Goal: Navigation & Orientation: Find specific page/section

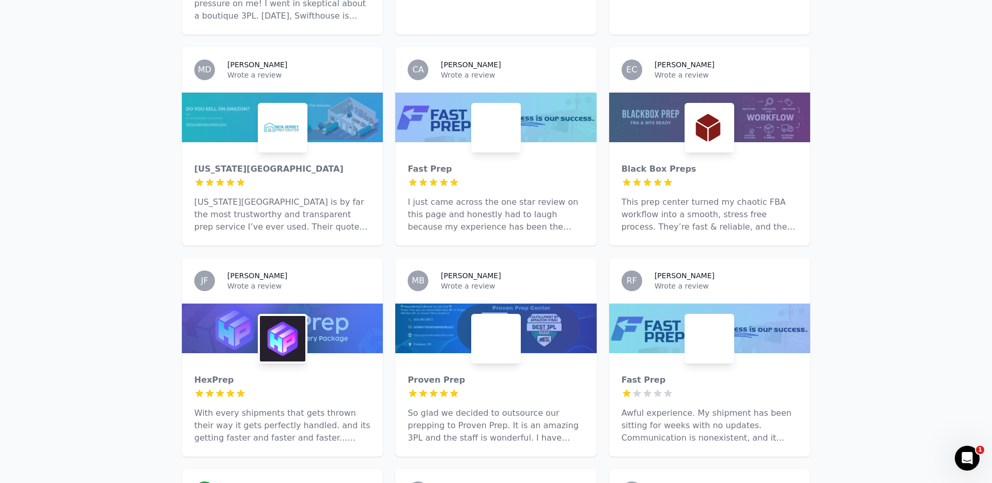
scroll to position [670, 0]
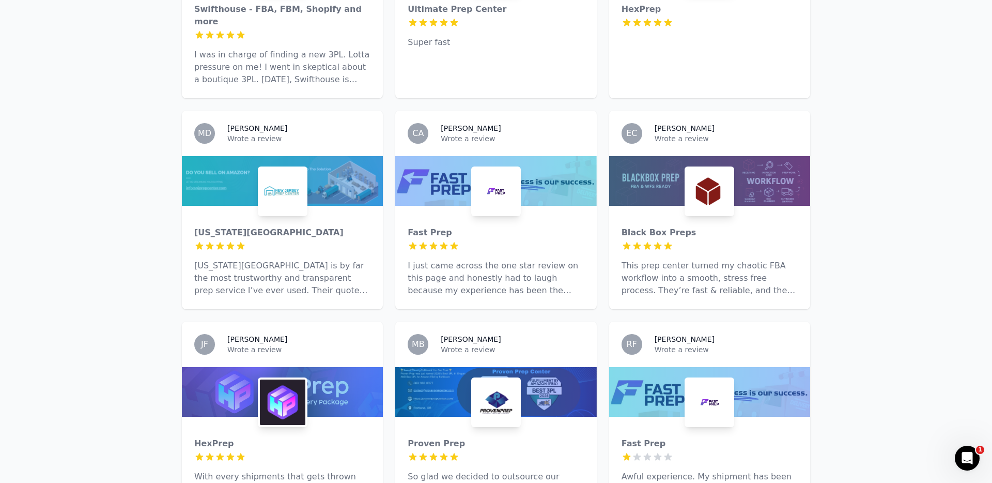
click at [507, 179] on img at bounding box center [495, 190] width 45 height 45
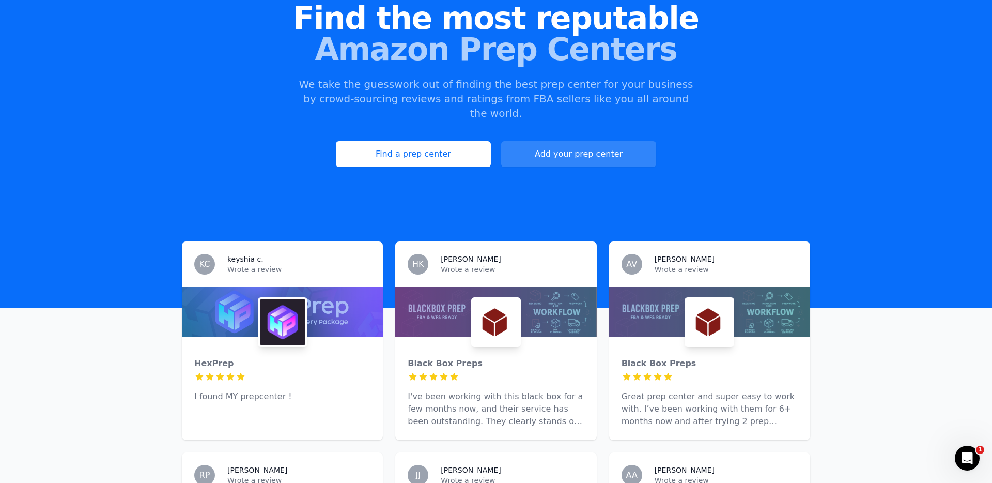
scroll to position [248, 0]
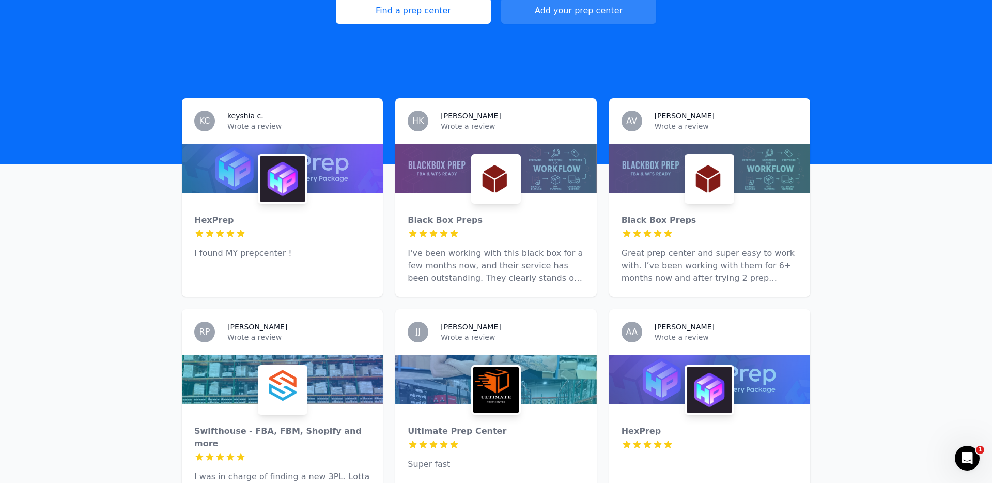
click at [712, 180] on img at bounding box center [709, 178] width 45 height 45
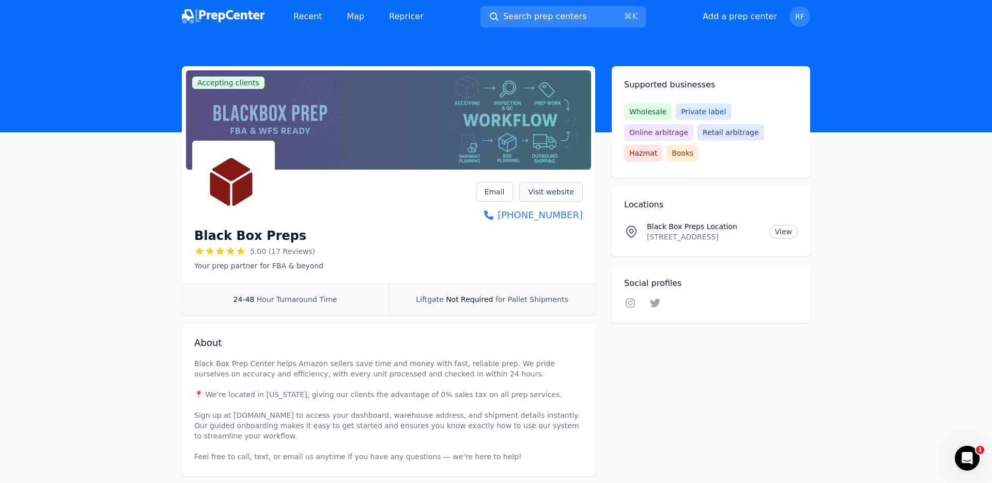
click at [550, 195] on link "Visit website" at bounding box center [551, 192] width 64 height 20
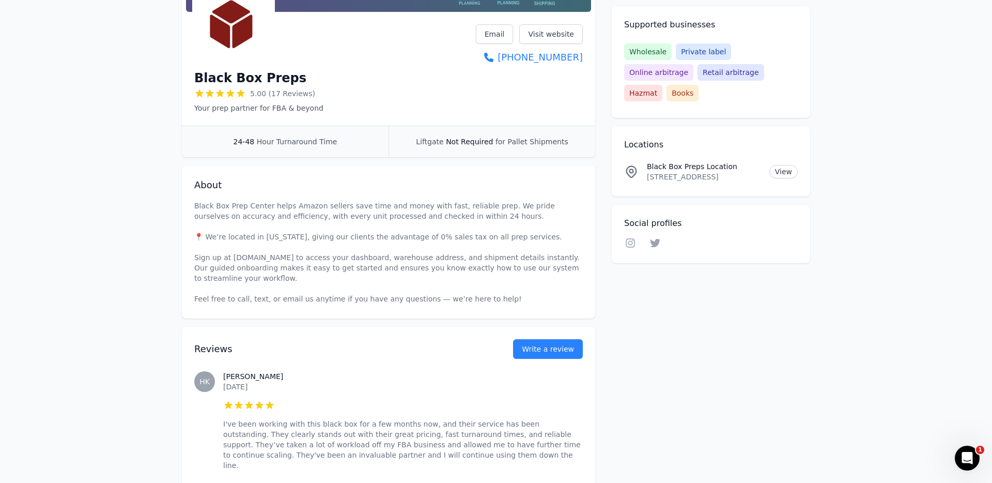
scroll to position [119, 0]
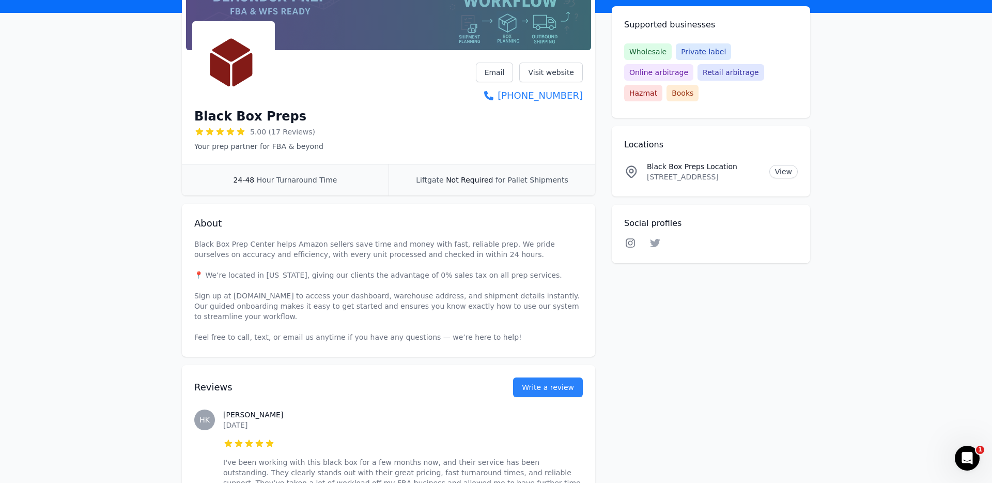
click at [628, 238] on icon at bounding box center [630, 243] width 12 height 10
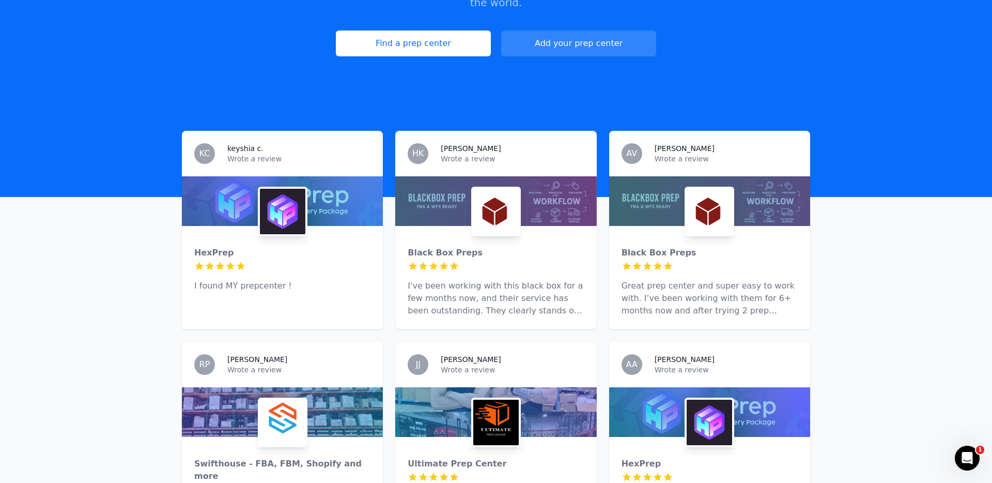
scroll to position [398, 0]
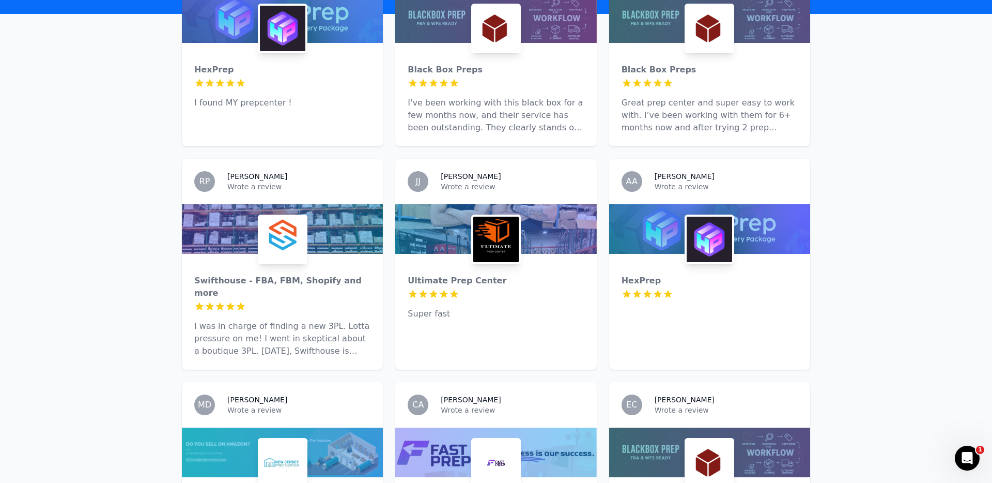
click at [276, 21] on img at bounding box center [282, 28] width 45 height 45
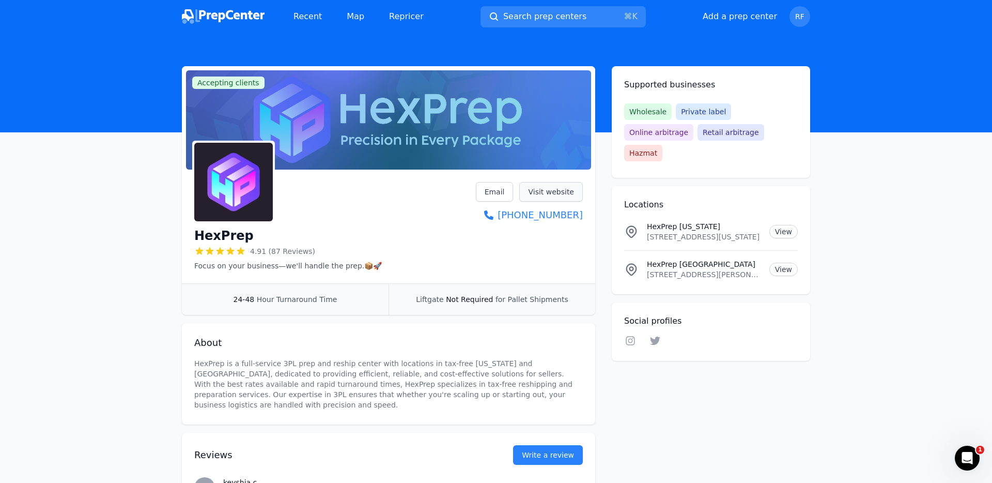
click at [561, 191] on link "Visit website" at bounding box center [551, 192] width 64 height 20
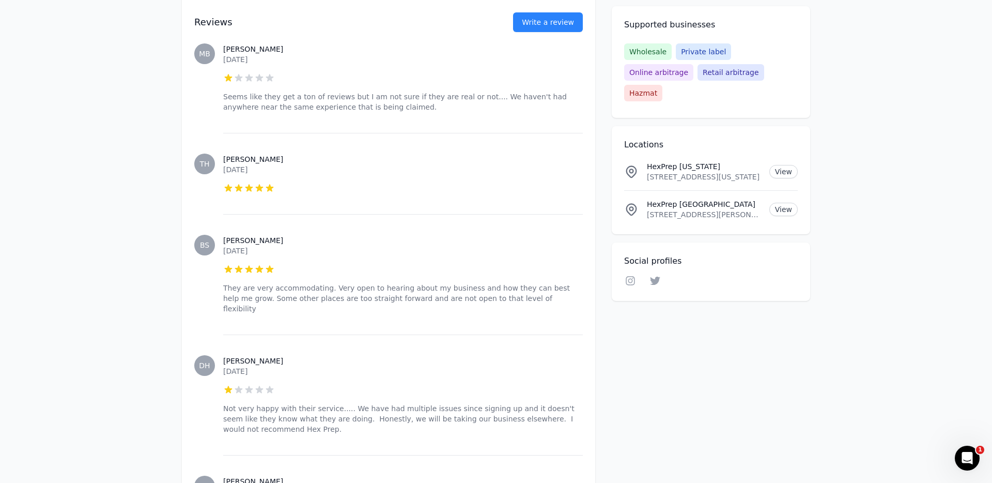
scroll to position [2810, 0]
